Goal: Transaction & Acquisition: Book appointment/travel/reservation

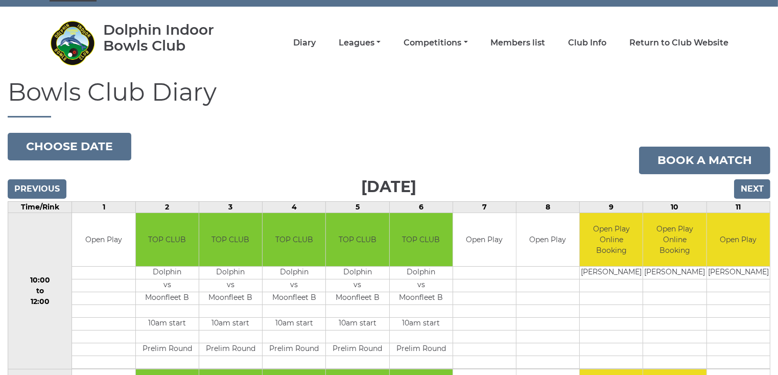
scroll to position [4, 0]
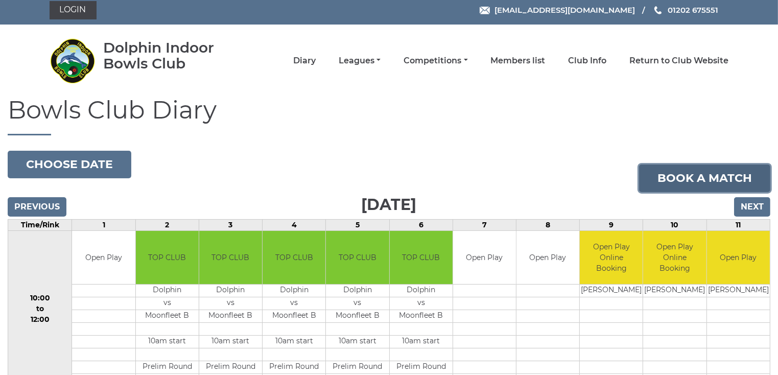
click at [680, 177] on link "Book a match" at bounding box center [704, 179] width 131 height 28
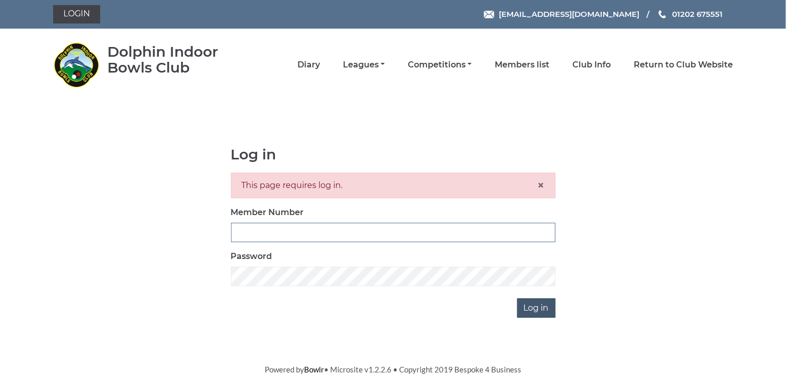
type input "3866"
click at [540, 301] on input "Log in" at bounding box center [536, 307] width 38 height 19
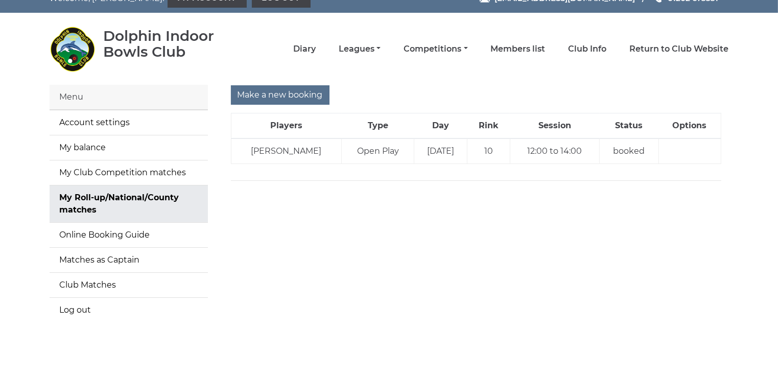
scroll to position [31, 0]
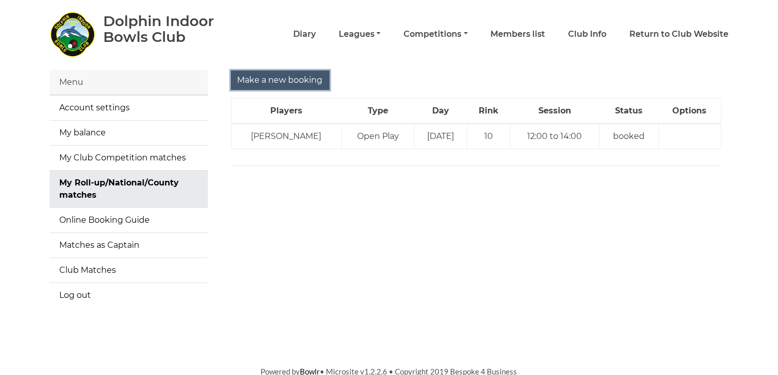
click at [292, 79] on input "Make a new booking" at bounding box center [280, 80] width 99 height 19
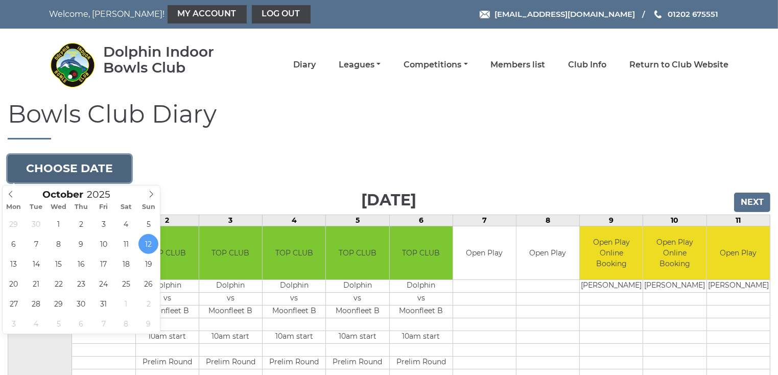
click at [104, 163] on button "Choose date" at bounding box center [70, 169] width 124 height 28
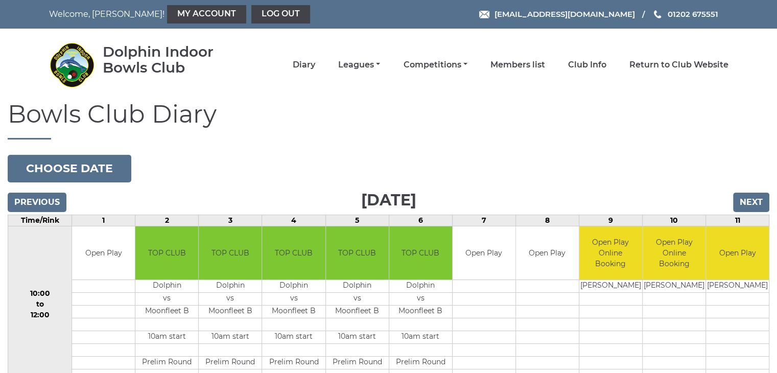
click at [453, 110] on h1 "Bowls Club Diary" at bounding box center [389, 120] width 762 height 39
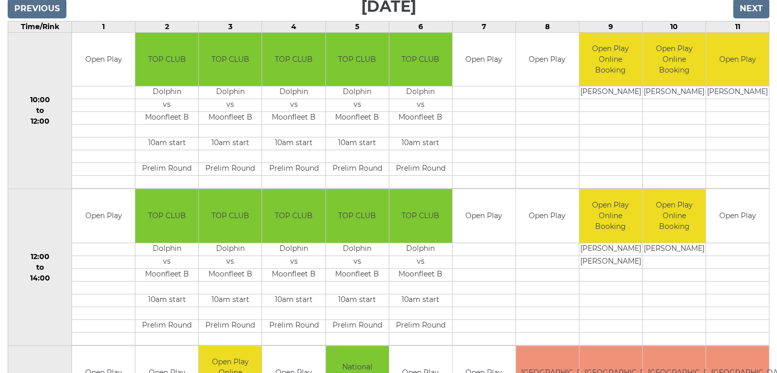
scroll to position [255, 0]
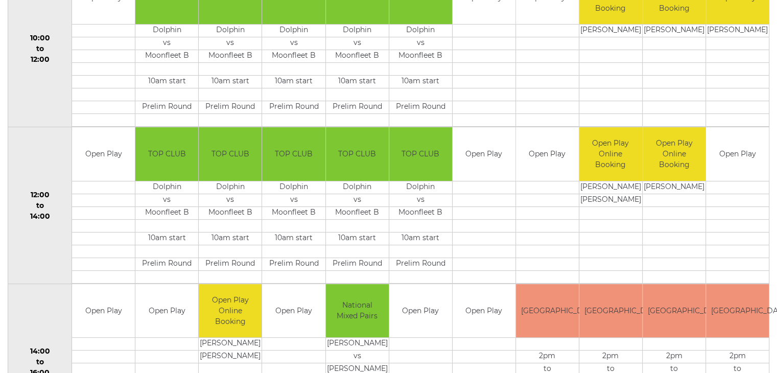
click at [674, 168] on td "Open Play Online Booking" at bounding box center [674, 154] width 63 height 54
click at [672, 187] on td "[PERSON_NAME]" at bounding box center [674, 187] width 63 height 13
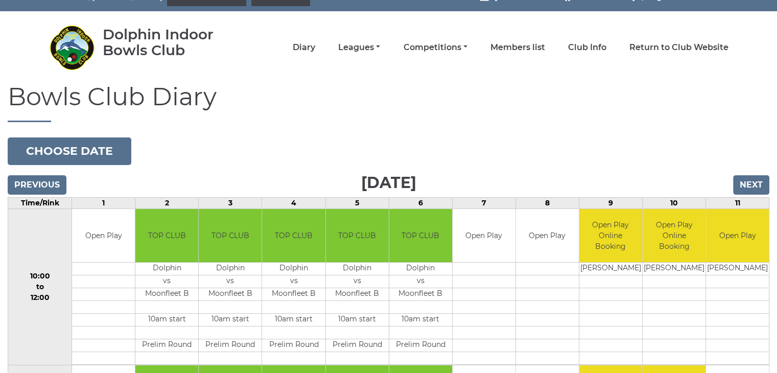
scroll to position [0, 0]
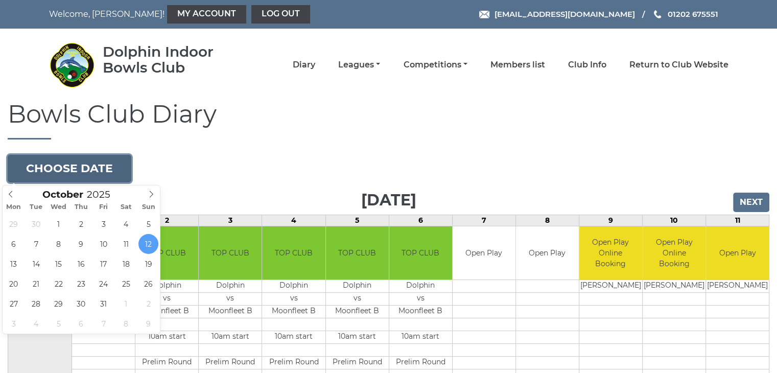
click at [88, 164] on button "Choose date" at bounding box center [70, 169] width 124 height 28
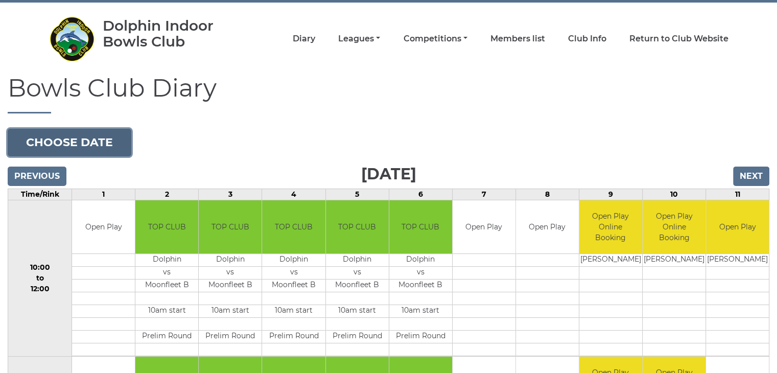
scroll to position [56, 0]
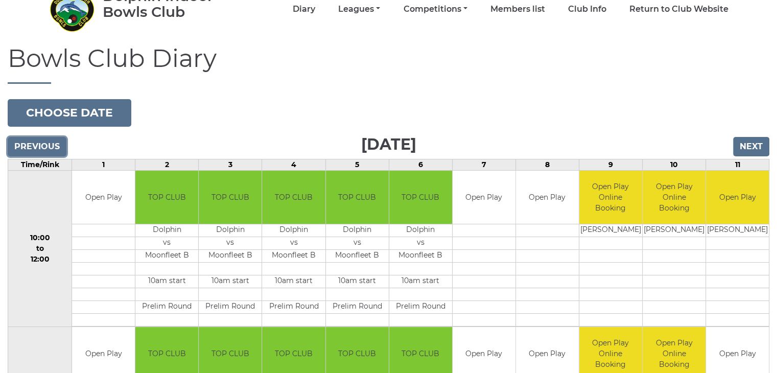
click at [44, 149] on input "Previous" at bounding box center [37, 146] width 59 height 19
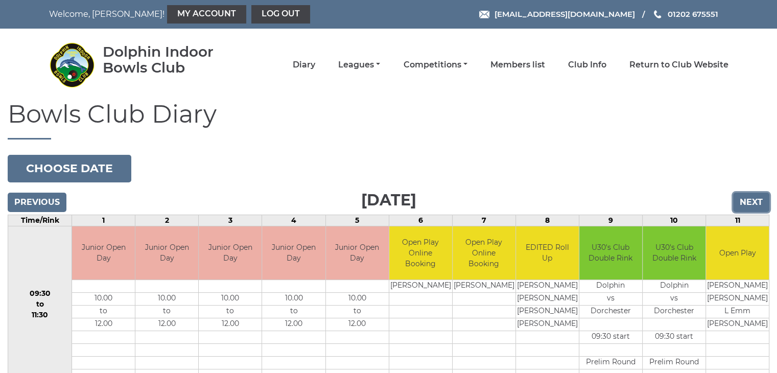
click at [753, 207] on input "Next" at bounding box center [751, 202] width 36 height 19
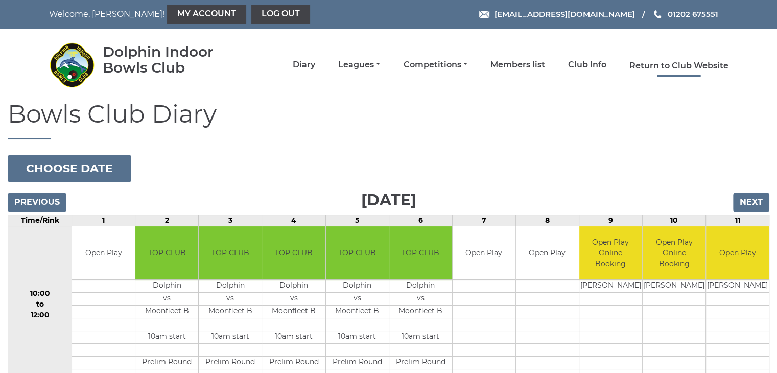
click at [662, 63] on link "Return to Club Website" at bounding box center [678, 65] width 99 height 11
